Goal: Information Seeking & Learning: Learn about a topic

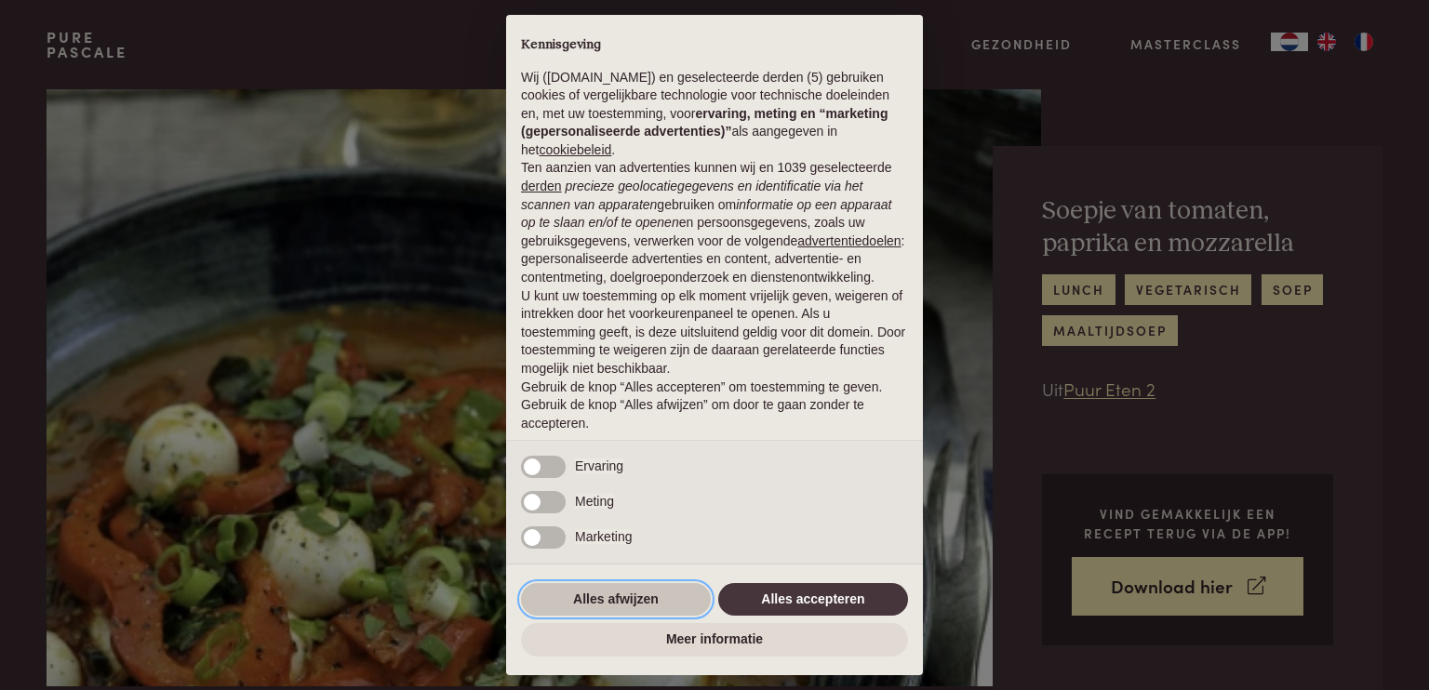
click at [610, 615] on button "Alles afwijzen" at bounding box center [616, 599] width 190 height 33
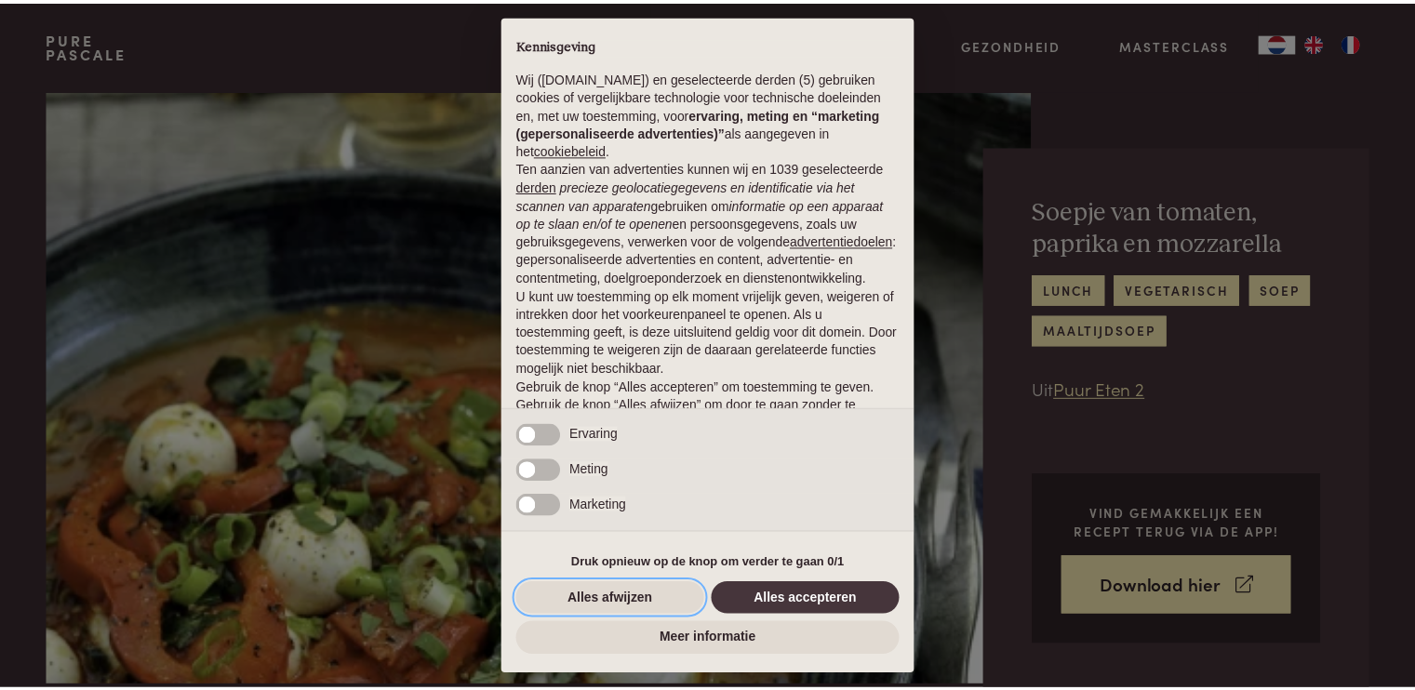
scroll to position [57, 0]
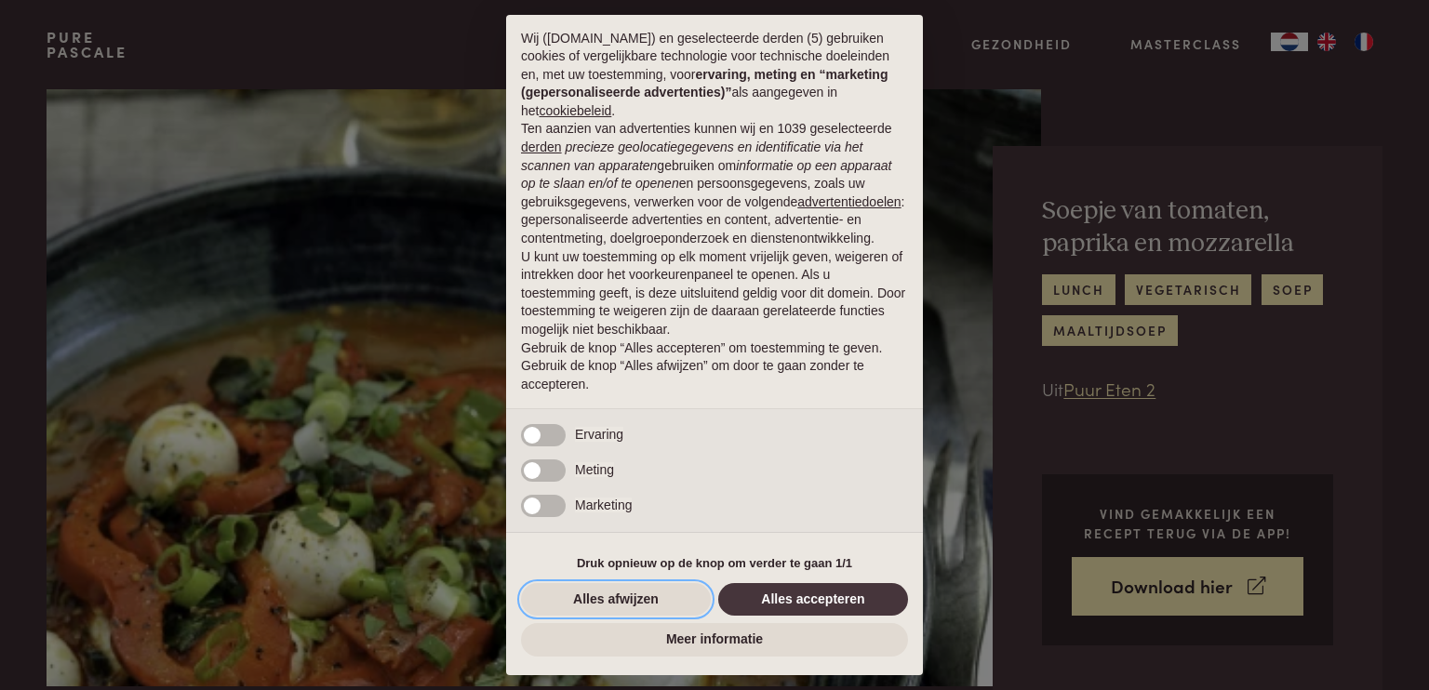
click at [608, 592] on button "Alles afwijzen" at bounding box center [616, 599] width 190 height 33
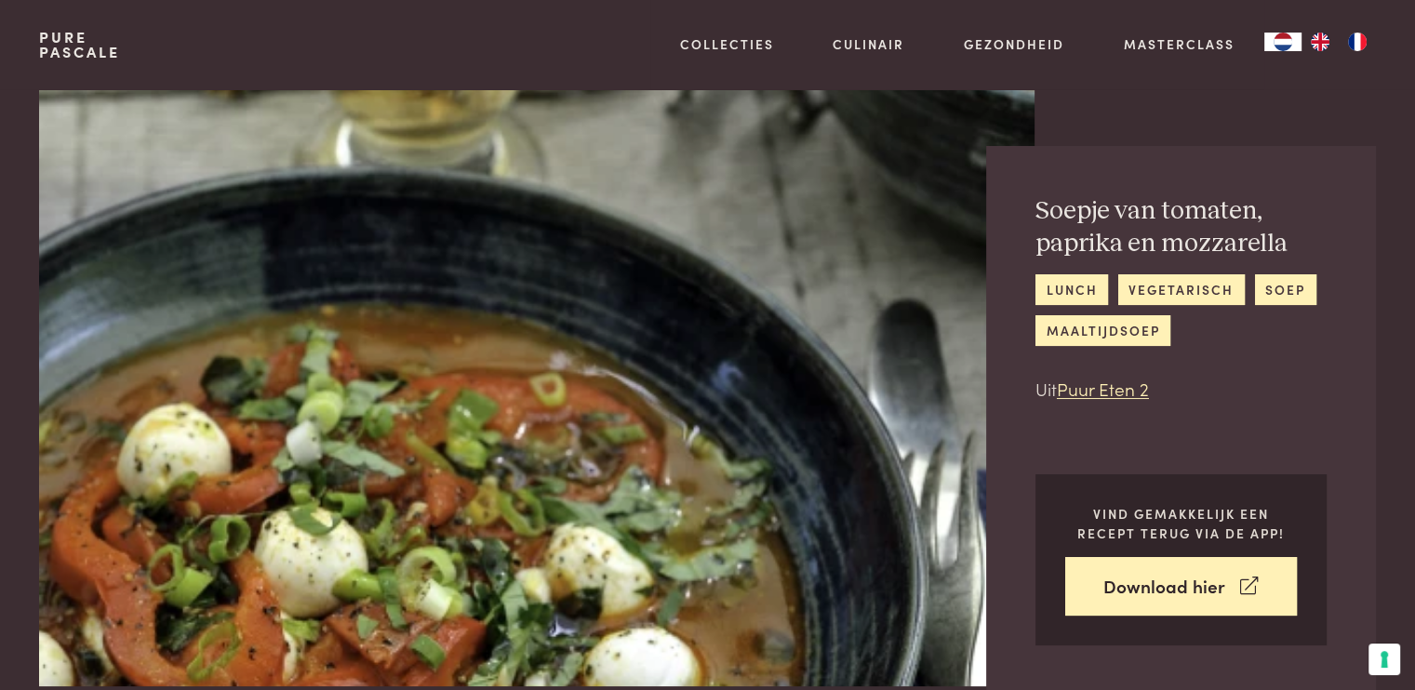
click at [608, 592] on img at bounding box center [536, 387] width 994 height 597
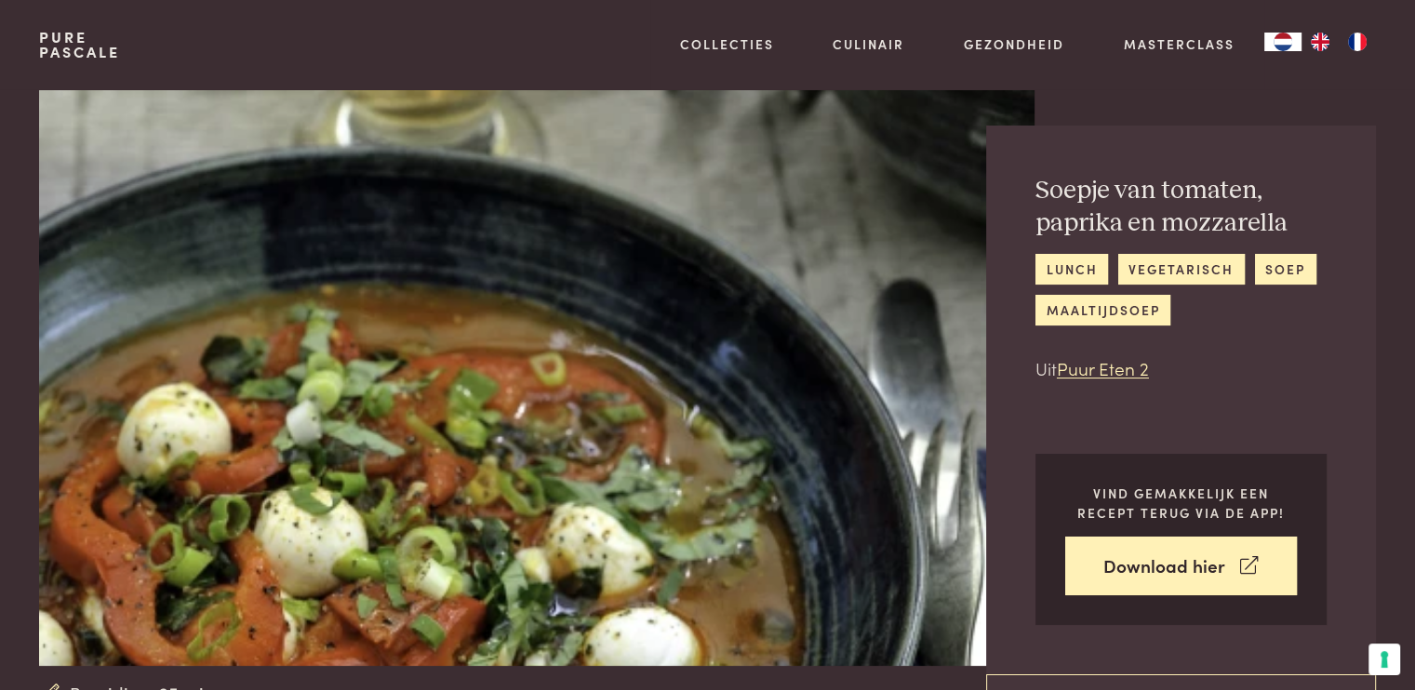
scroll to position [21, 0]
click at [1295, 272] on link "soep" at bounding box center [1285, 268] width 61 height 31
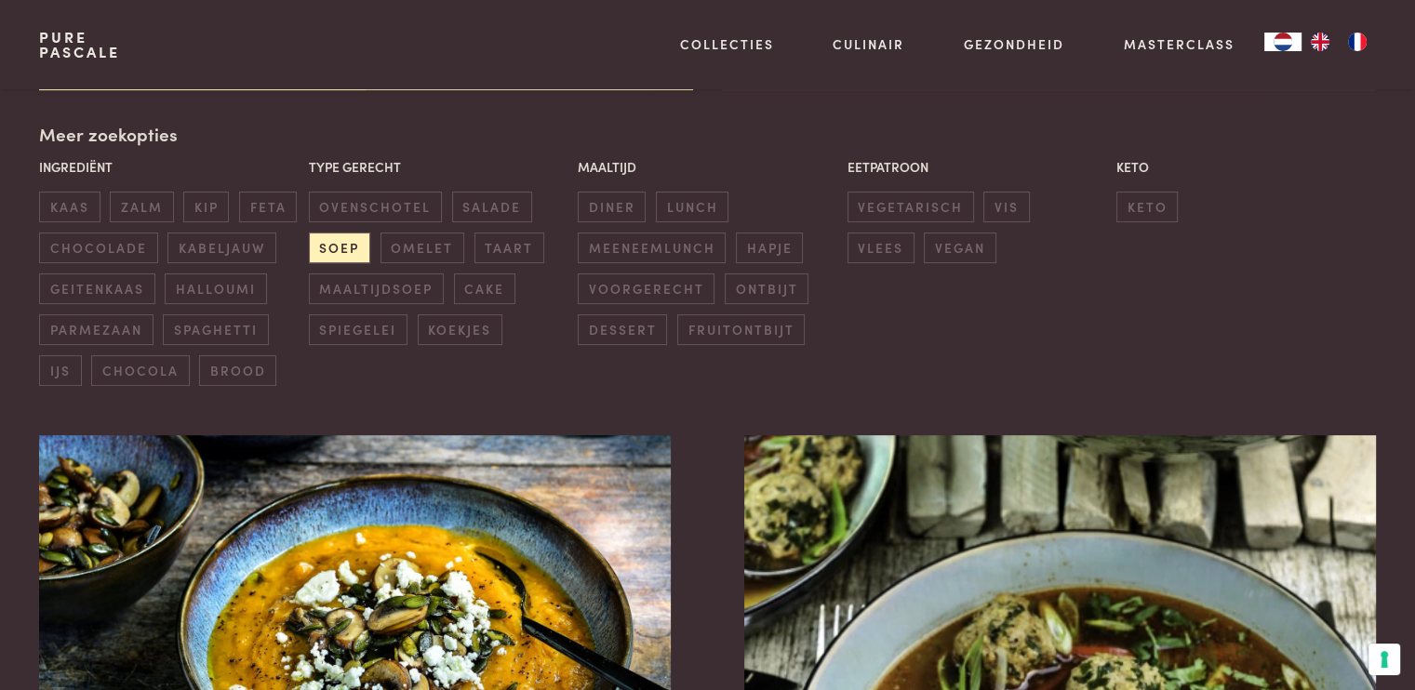
scroll to position [422, 0]
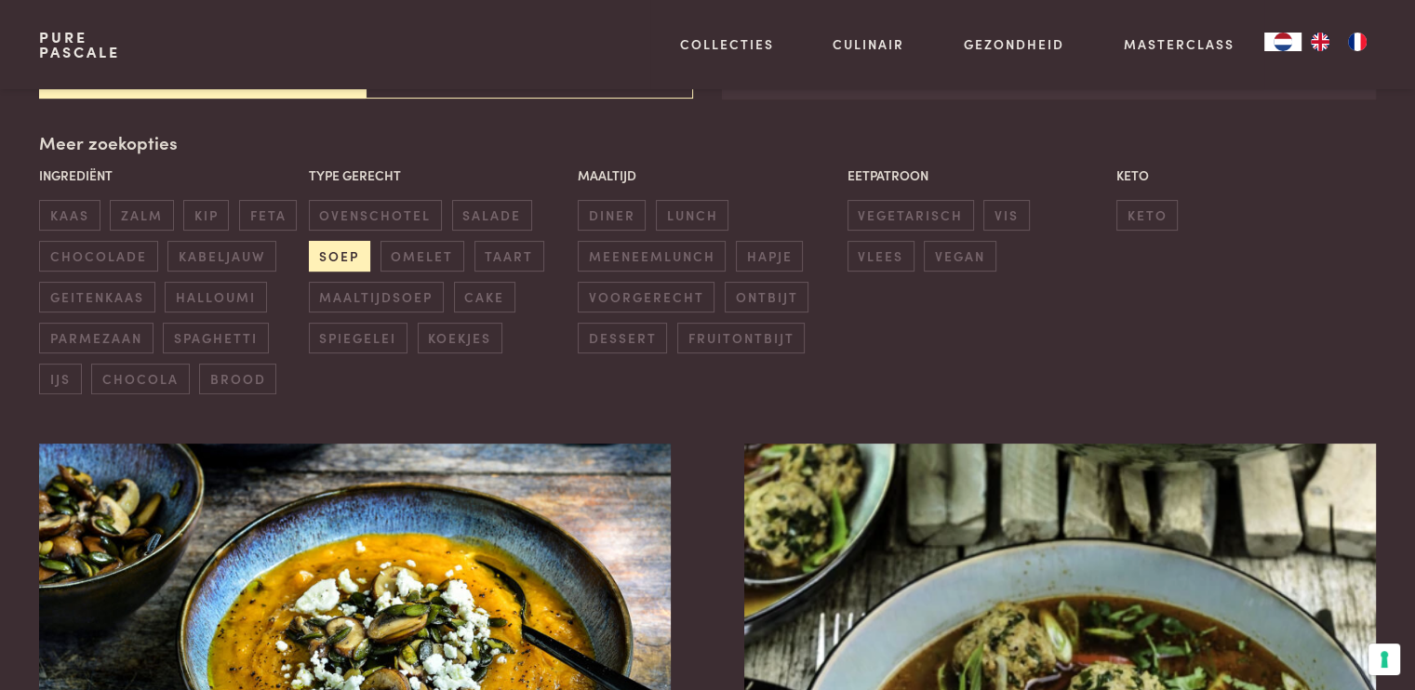
click at [350, 247] on span "soep" at bounding box center [339, 256] width 61 height 31
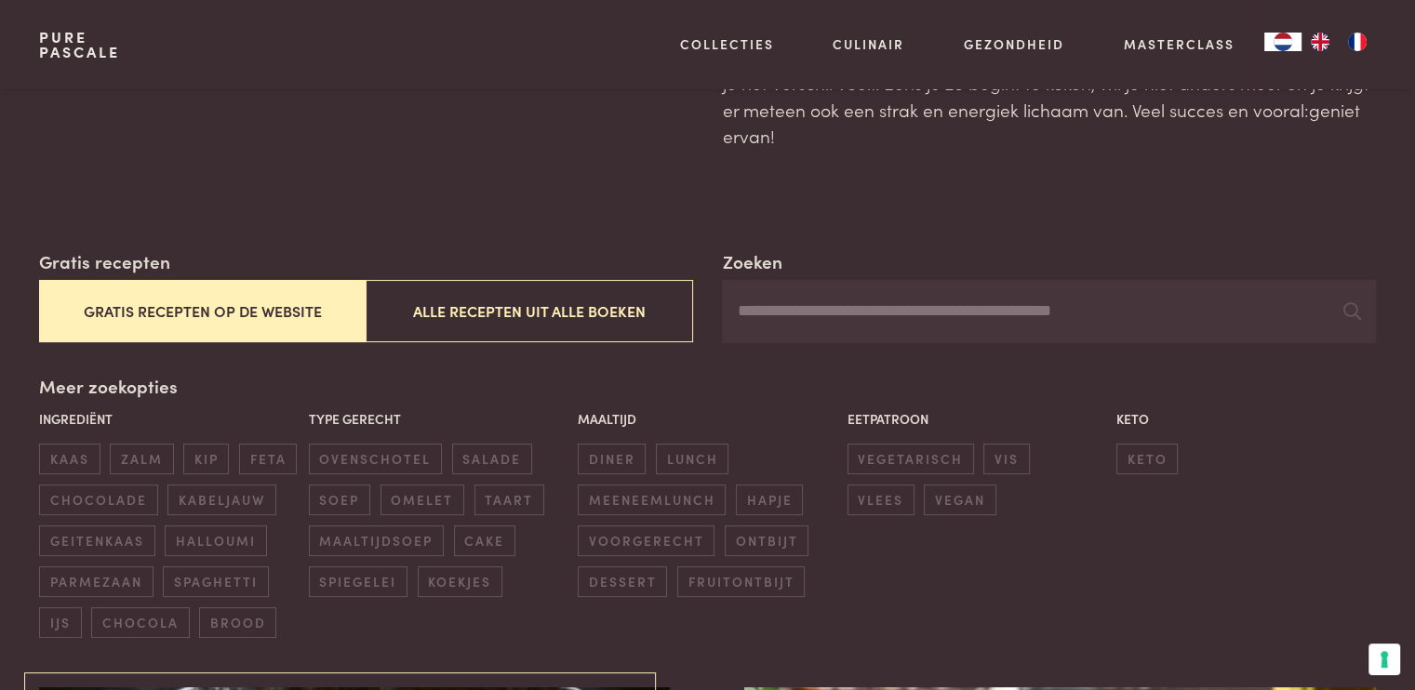
scroll to position [135, 0]
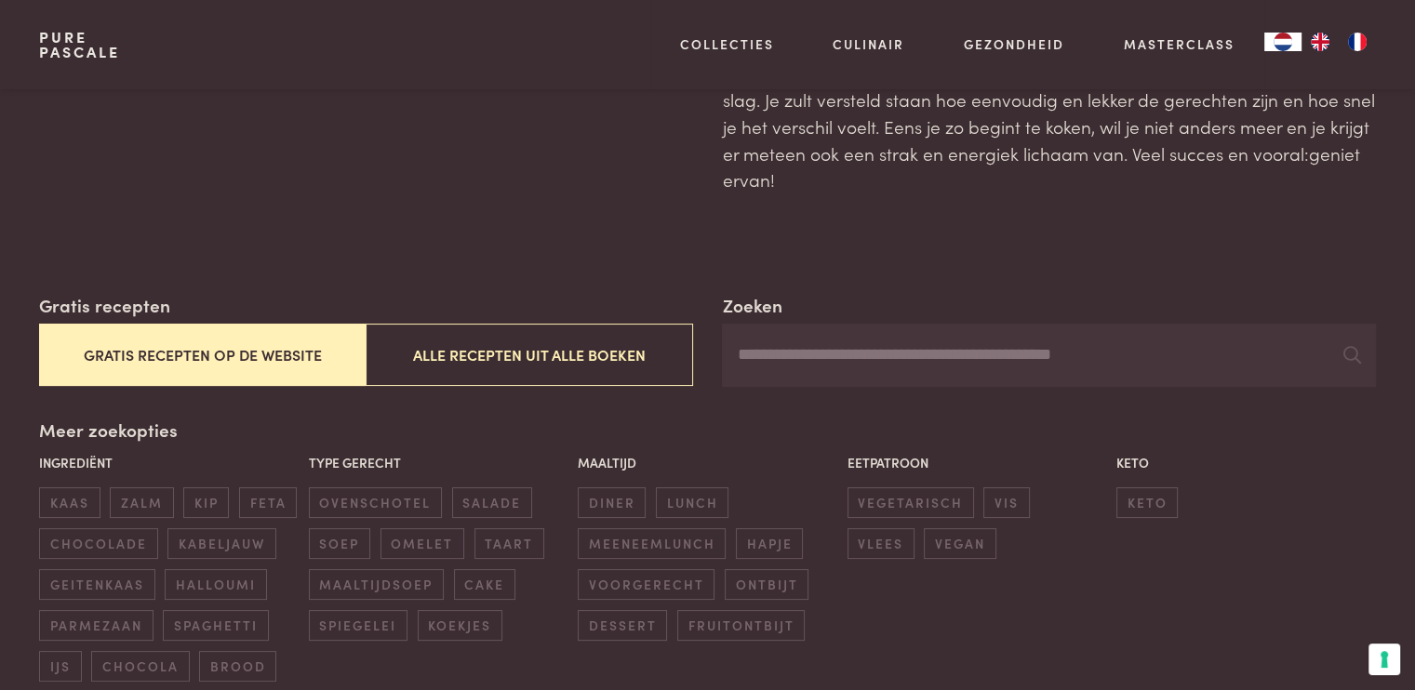
click at [352, 553] on span "soep" at bounding box center [339, 543] width 61 height 31
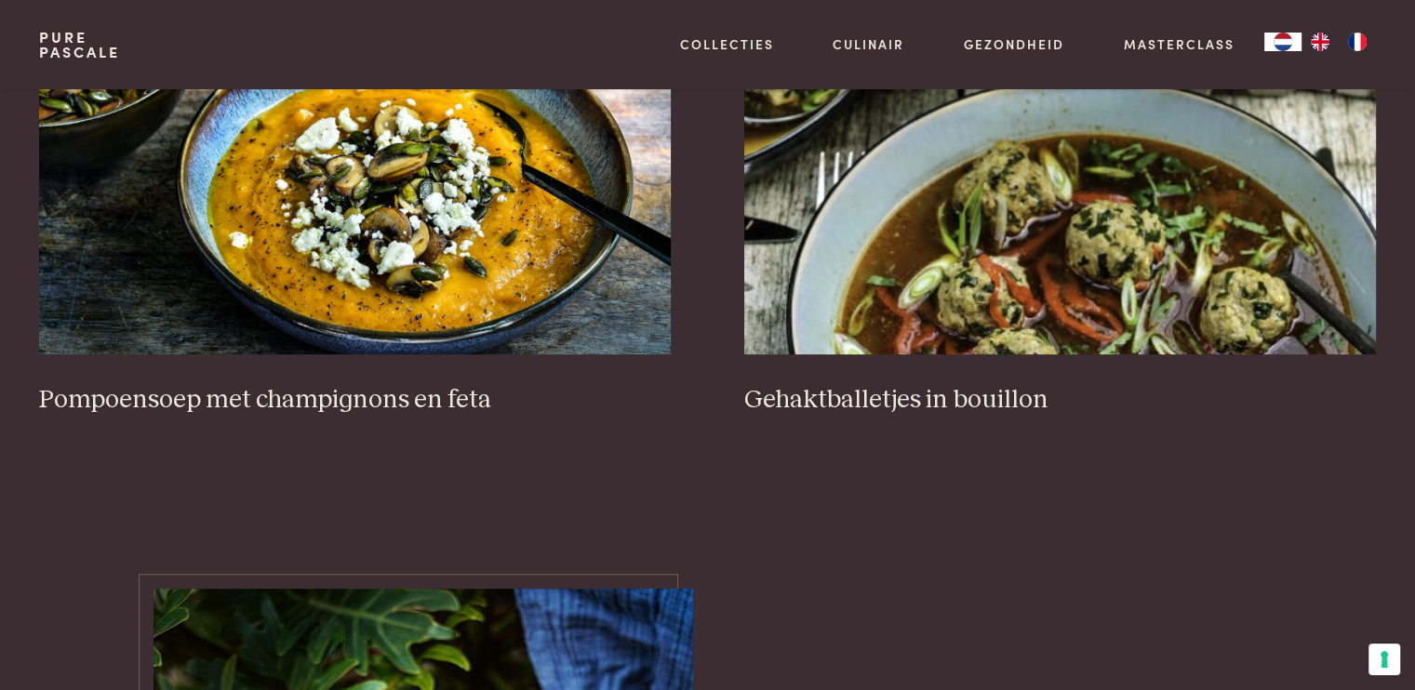
scroll to position [882, 0]
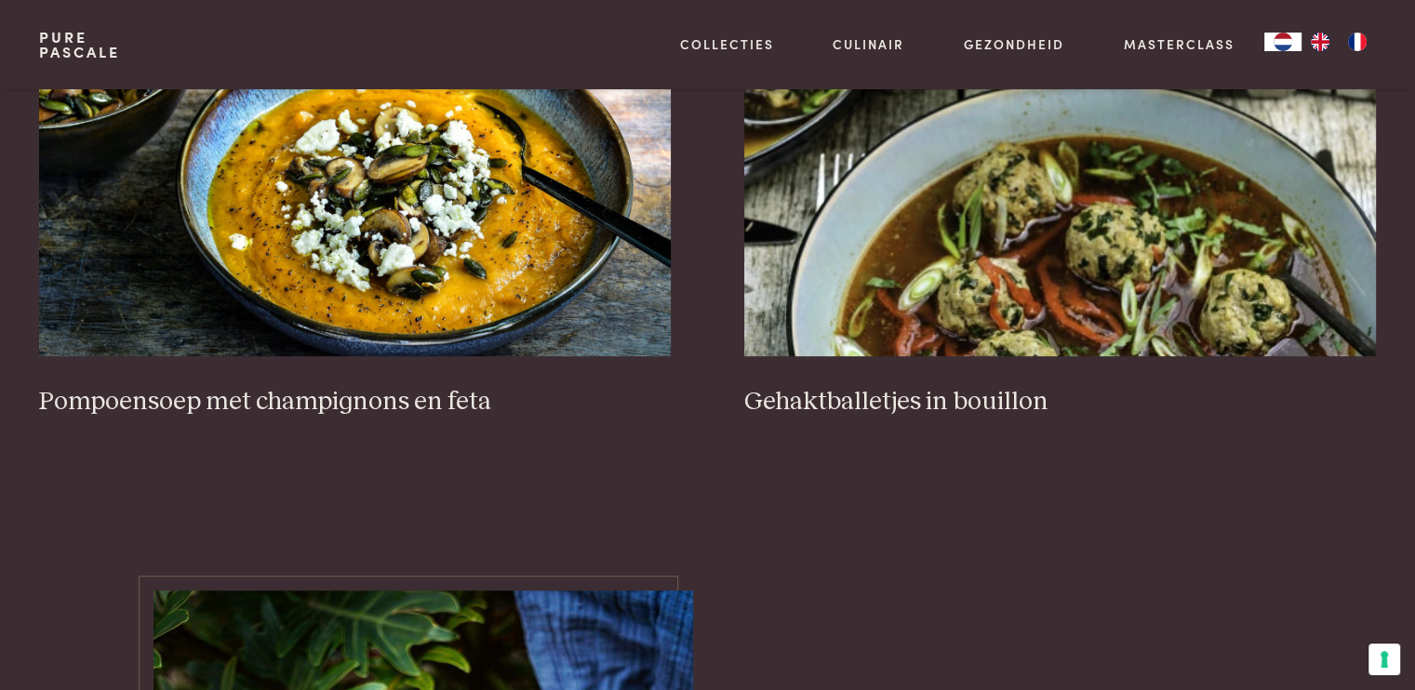
scroll to position [273, 0]
